Goal: Task Accomplishment & Management: Use online tool/utility

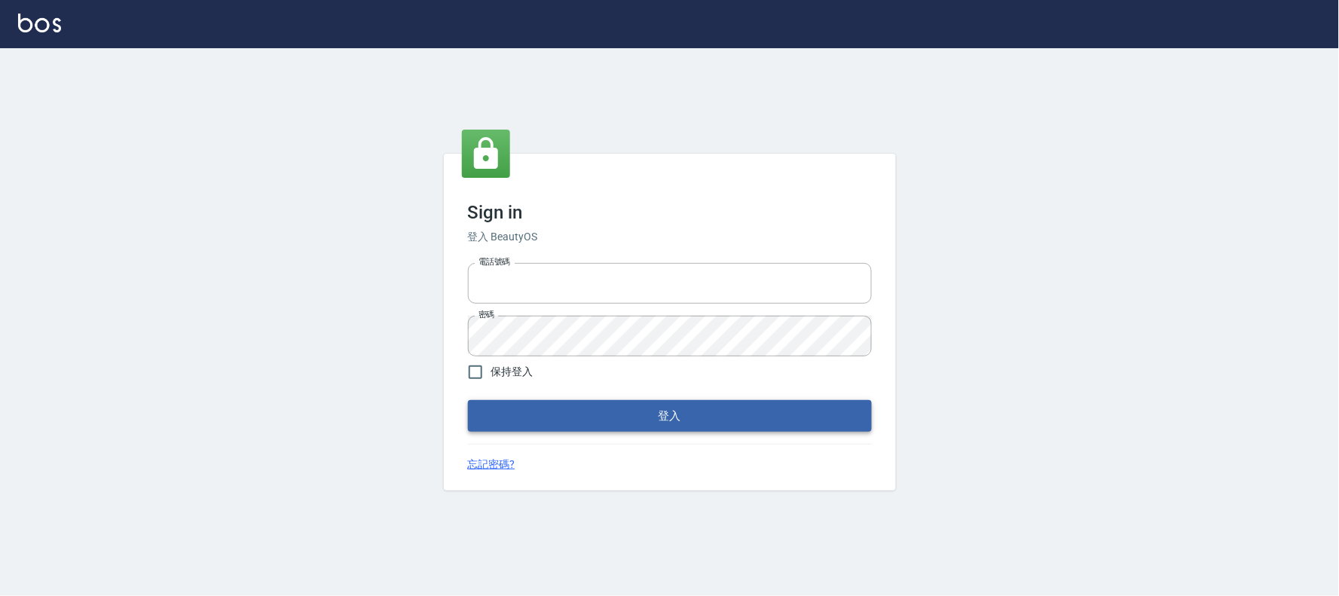
type input "032805930"
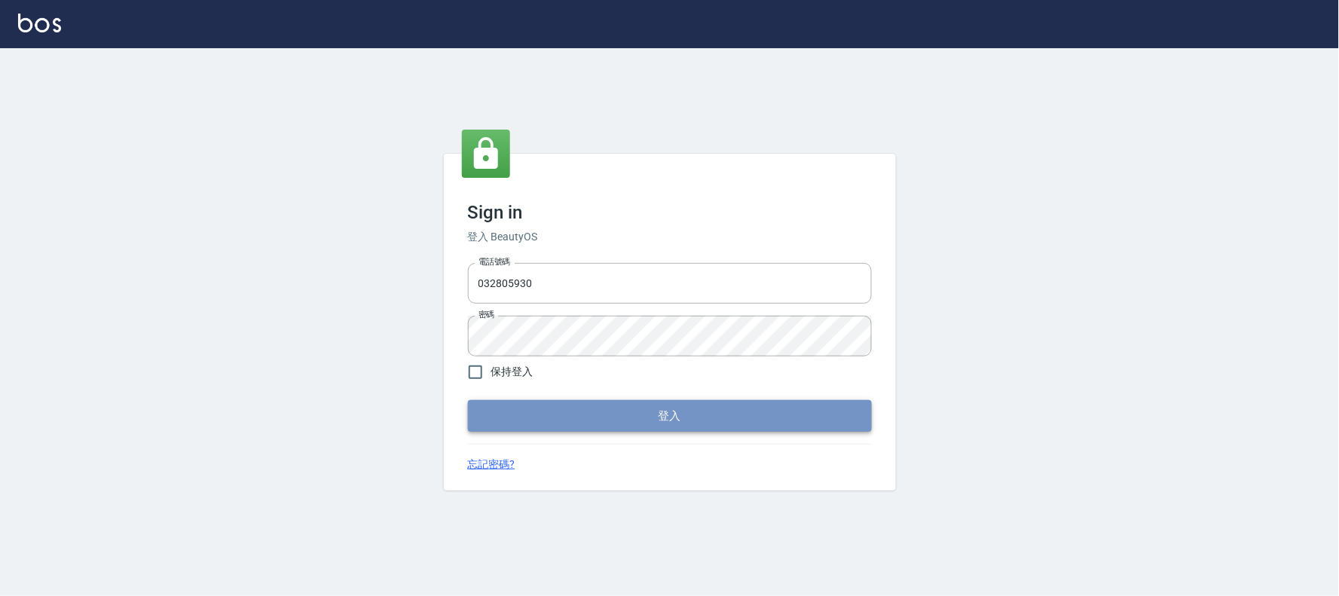
click at [580, 418] on button "登入" at bounding box center [670, 416] width 404 height 32
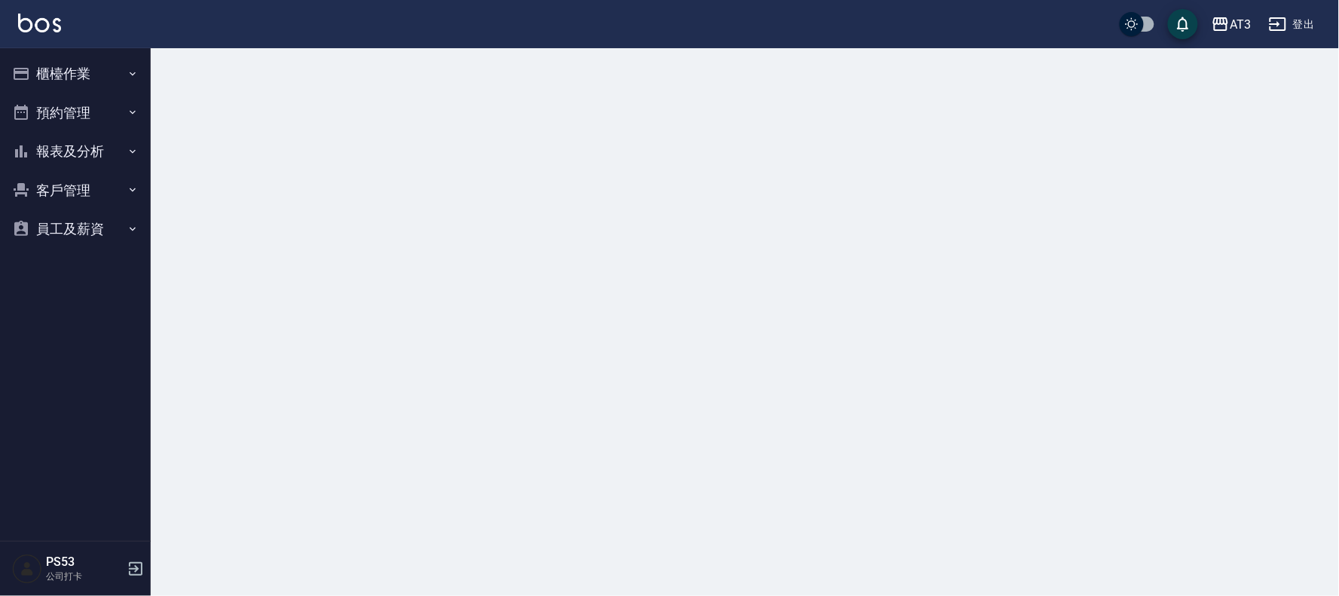
click at [93, 72] on button "櫃檯作業" at bounding box center [75, 73] width 139 height 39
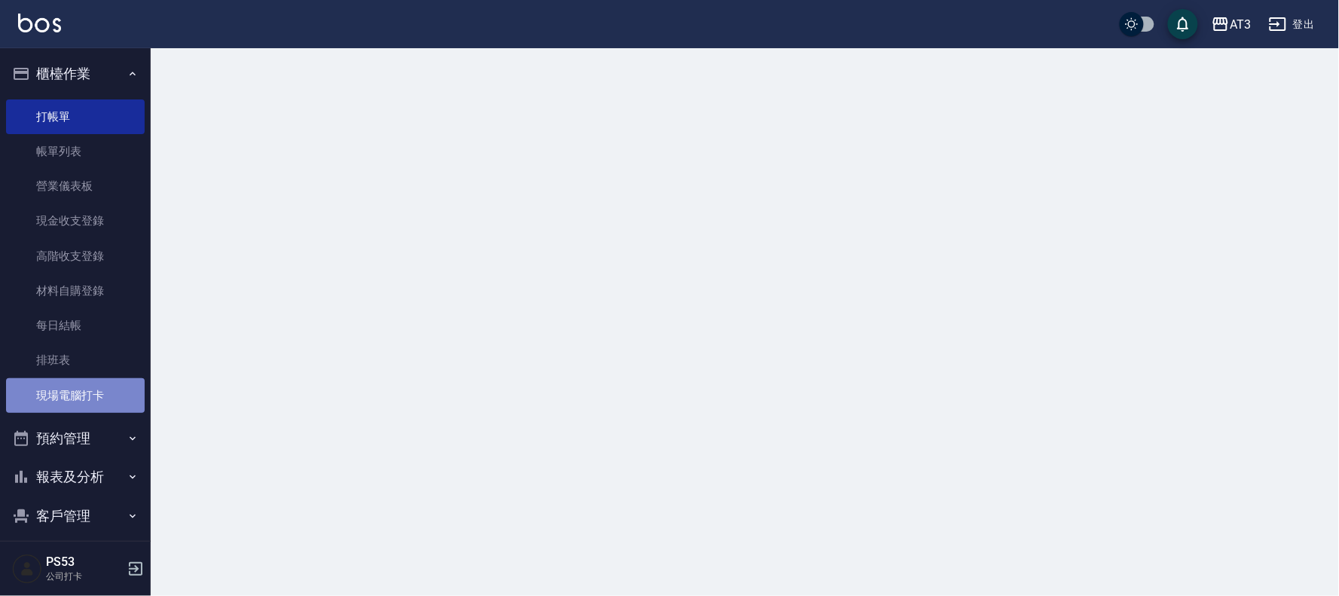
click at [81, 390] on link "現場電腦打卡" at bounding box center [75, 395] width 139 height 35
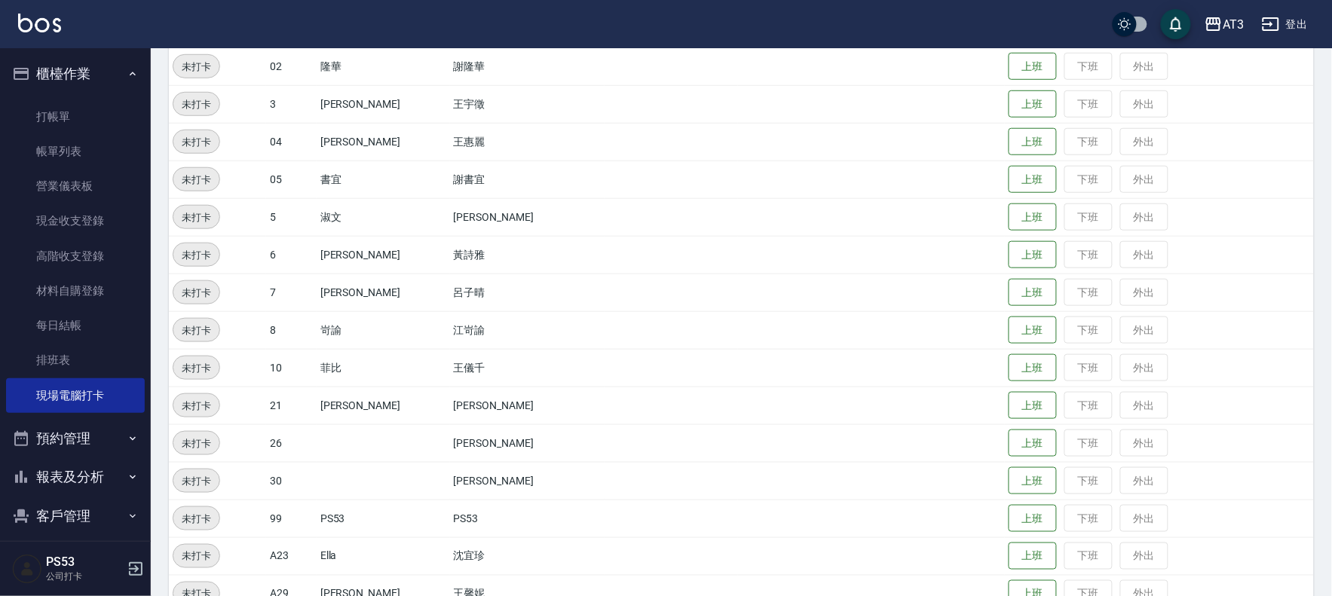
scroll to position [494, 0]
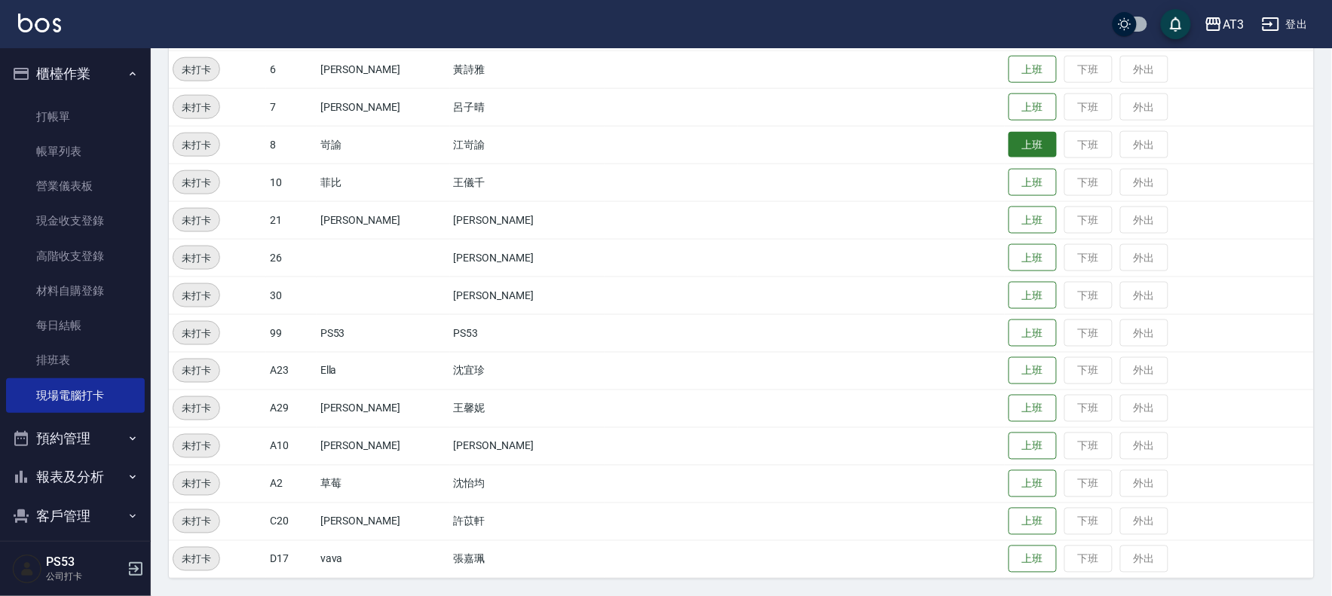
click at [1008, 147] on button "上班" at bounding box center [1032, 145] width 48 height 26
click at [1012, 104] on button "上班" at bounding box center [1032, 107] width 48 height 26
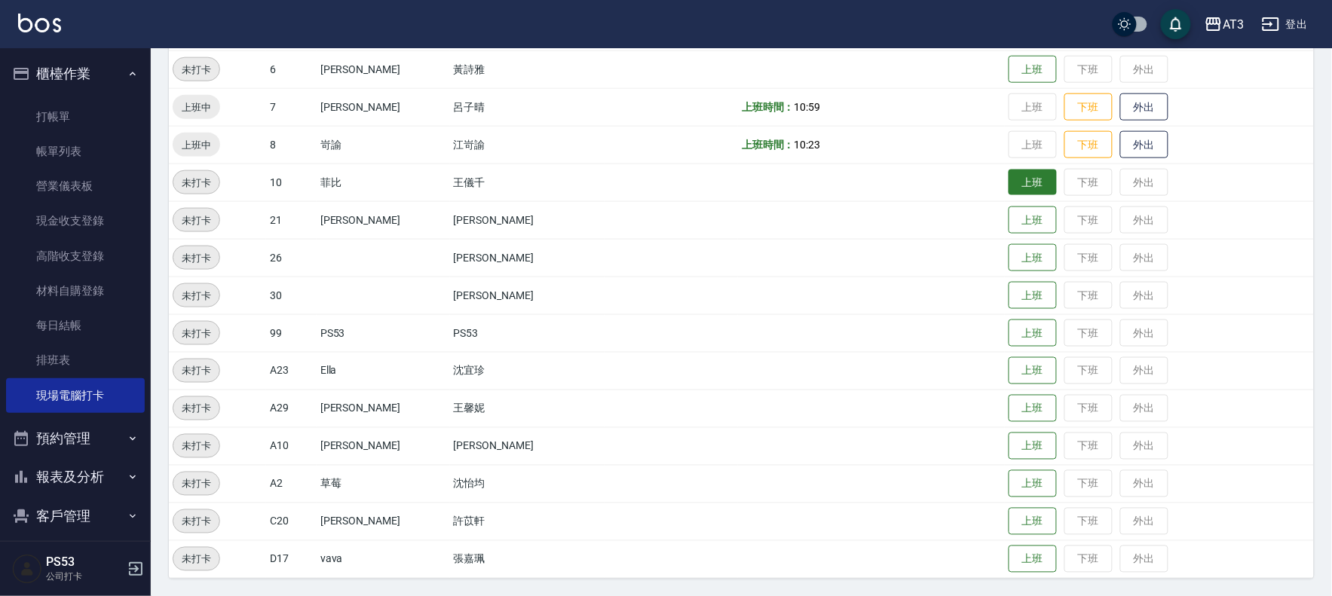
click at [1008, 182] on button "上班" at bounding box center [1032, 183] width 48 height 26
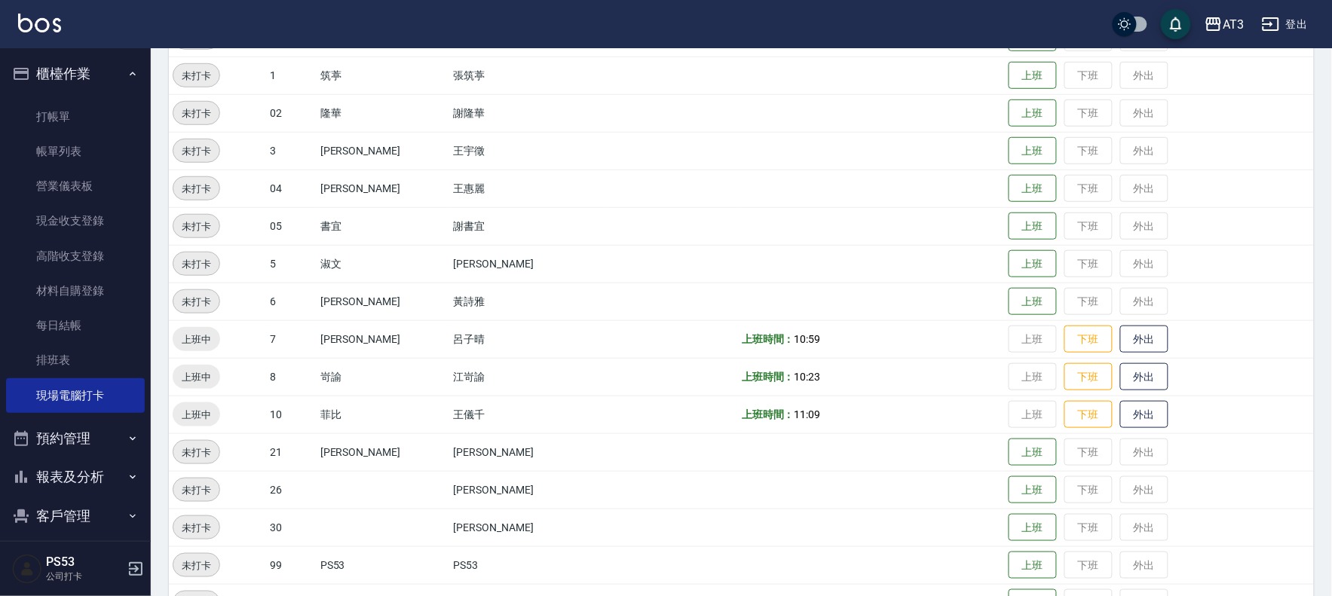
scroll to position [243, 0]
